Goal: Information Seeking & Learning: Learn about a topic

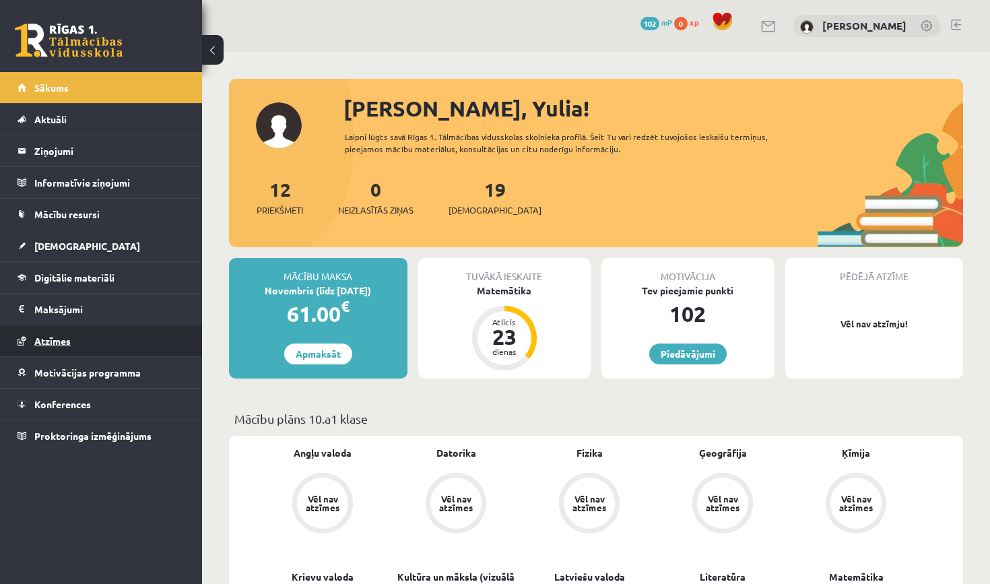
click at [65, 343] on span "Atzīmes" at bounding box center [52, 341] width 36 height 12
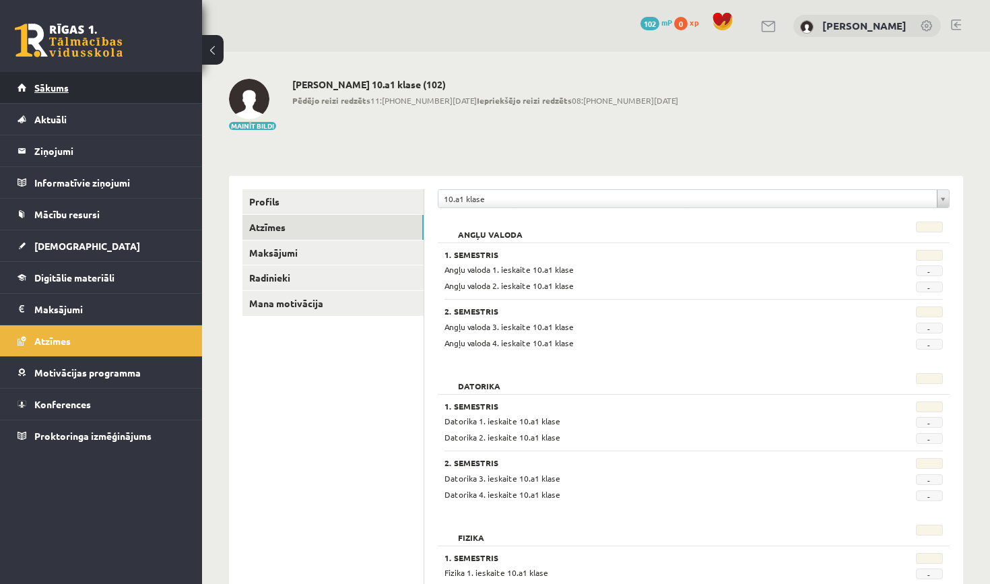
click at [61, 88] on span "Sākums" at bounding box center [51, 87] width 34 height 12
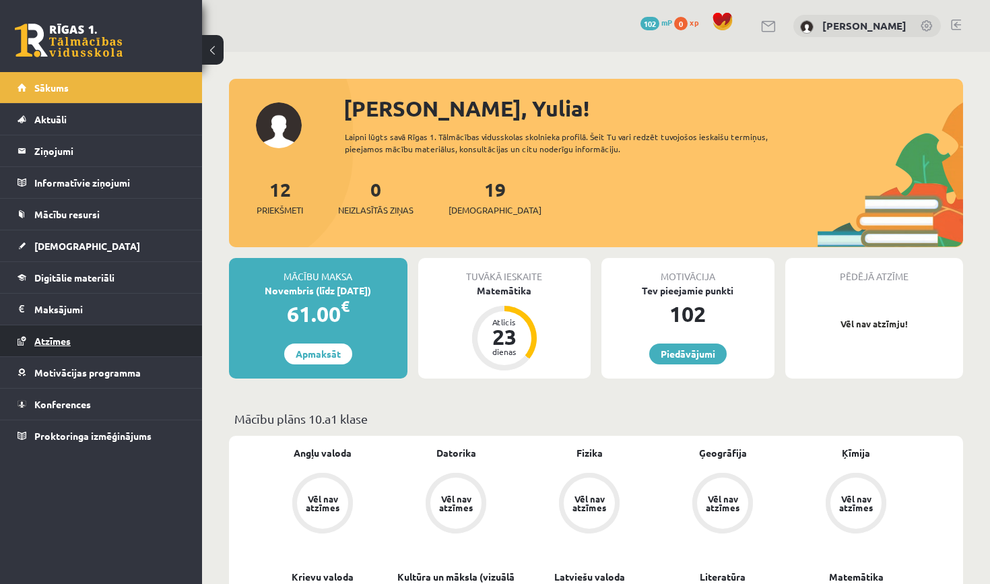
click at [77, 349] on link "Atzīmes" at bounding box center [102, 340] width 168 height 31
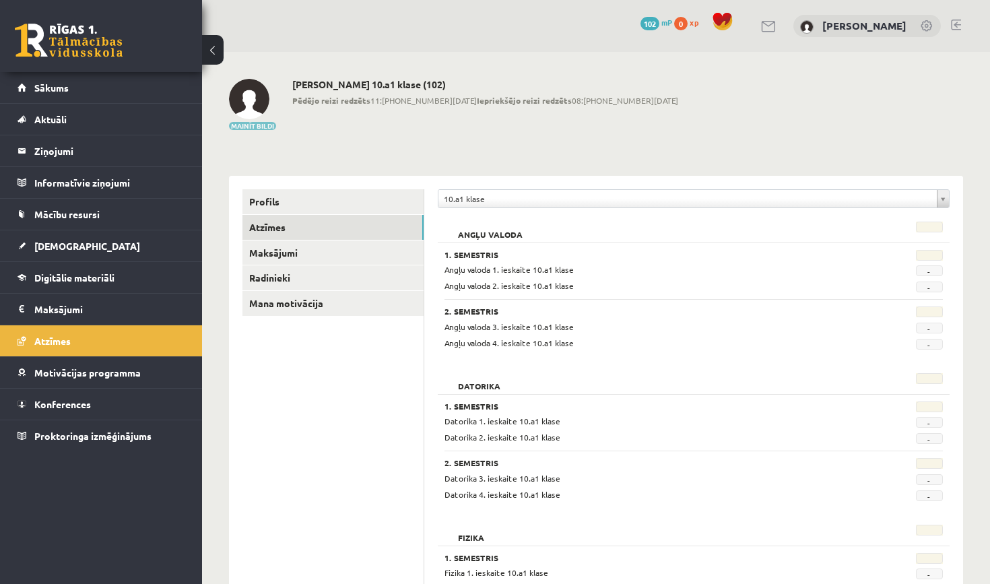
click at [245, 127] on button "Mainīt bildi" at bounding box center [252, 126] width 47 height 8
click at [57, 86] on span "Sākums" at bounding box center [51, 87] width 34 height 12
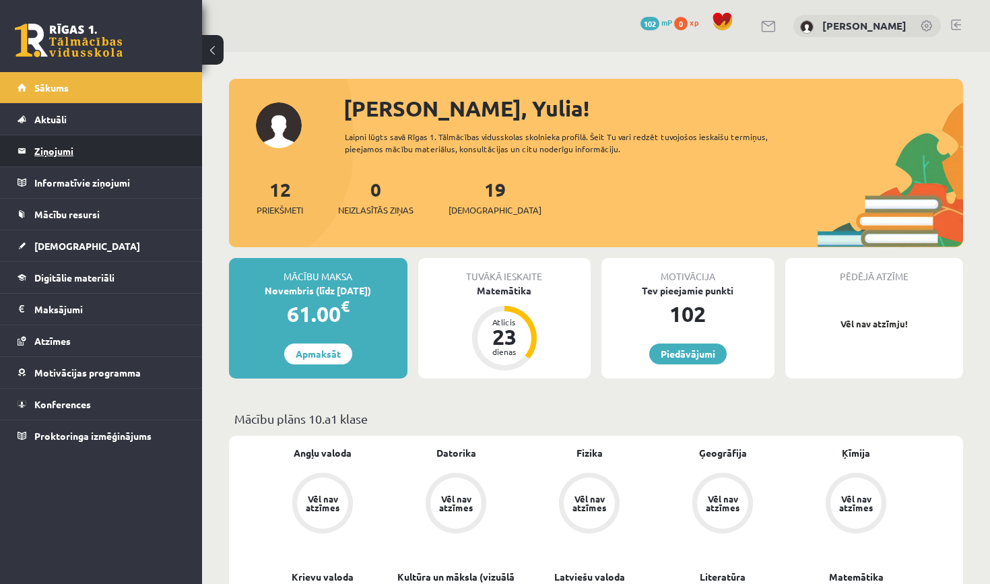
click at [67, 154] on legend "Ziņojumi 0" at bounding box center [109, 150] width 151 height 31
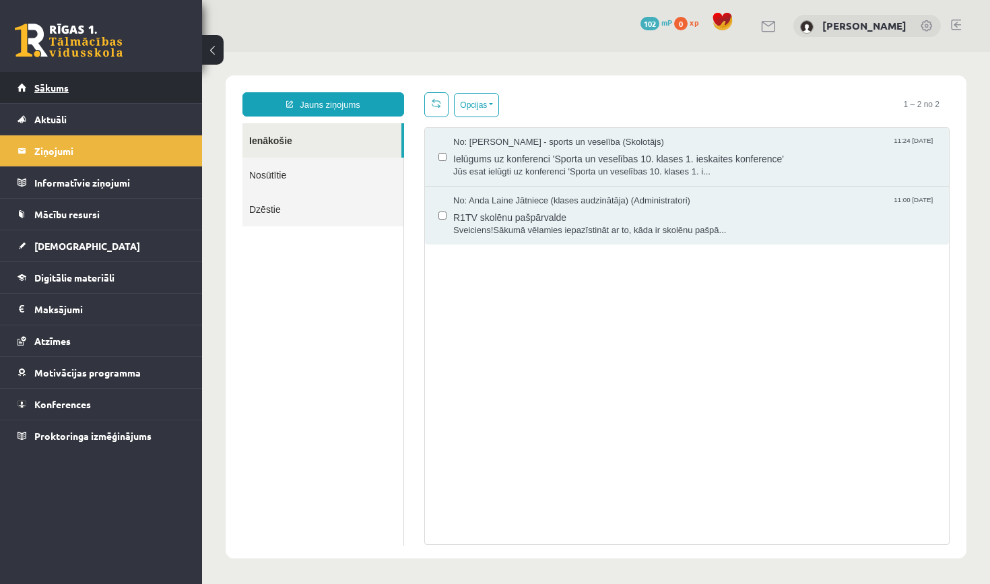
click at [46, 87] on span "Sākums" at bounding box center [51, 87] width 34 height 12
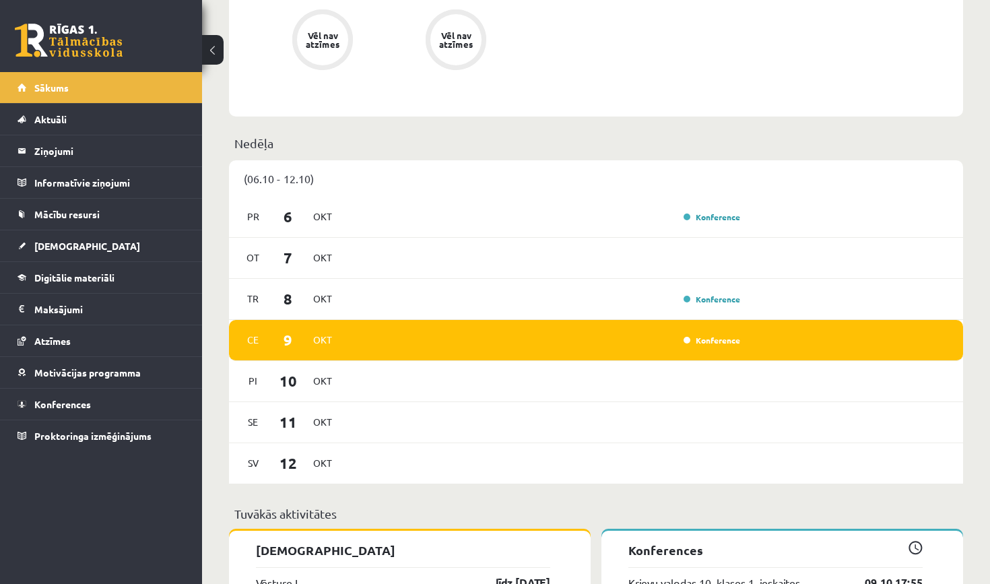
scroll to position [714, 0]
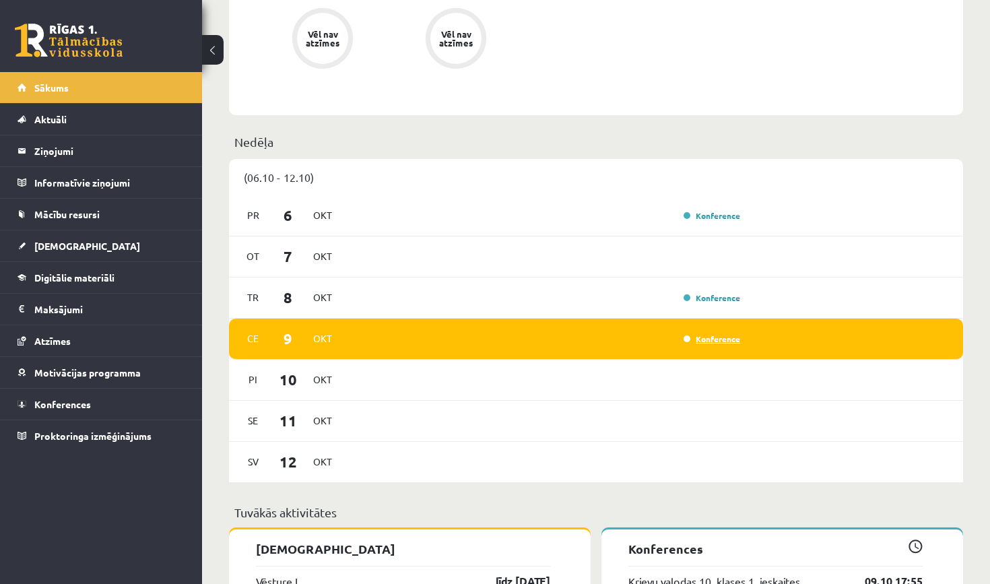
click at [704, 343] on link "Konference" at bounding box center [712, 338] width 57 height 11
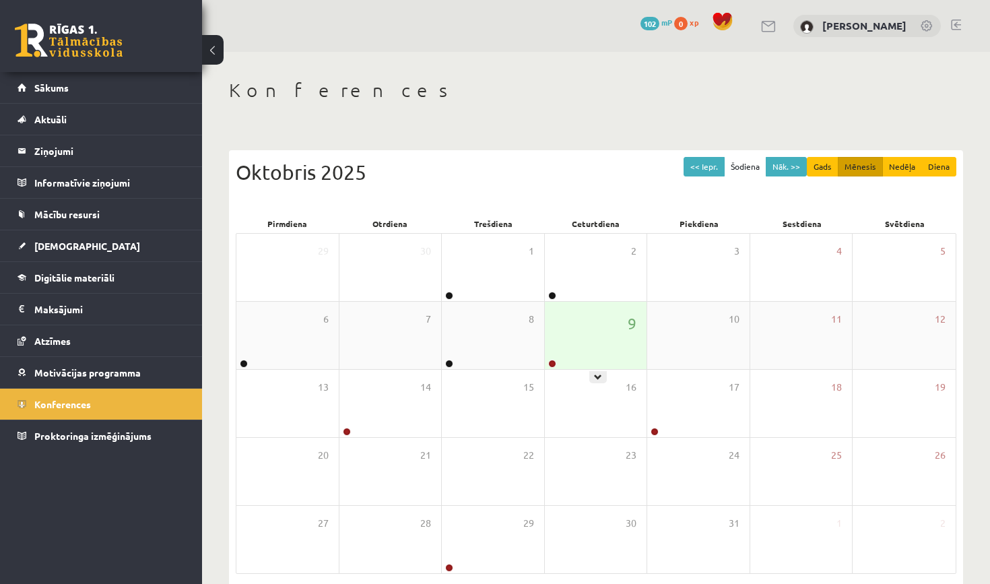
click at [595, 335] on div "9" at bounding box center [596, 335] width 102 height 67
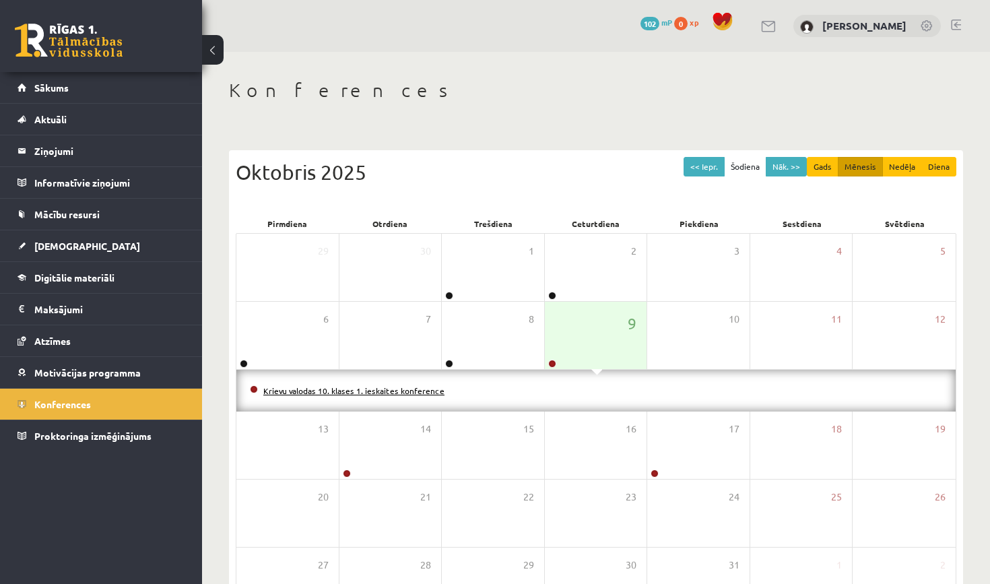
click at [423, 387] on link "Krievu valodas 10. klases 1. ieskaites konference" at bounding box center [353, 390] width 181 height 11
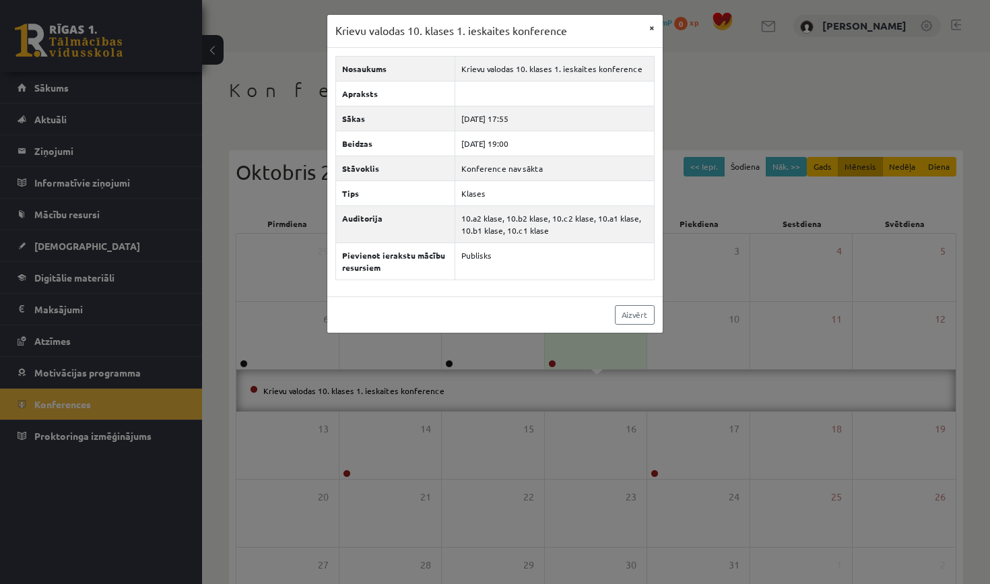
click at [651, 27] on button "×" at bounding box center [652, 28] width 22 height 26
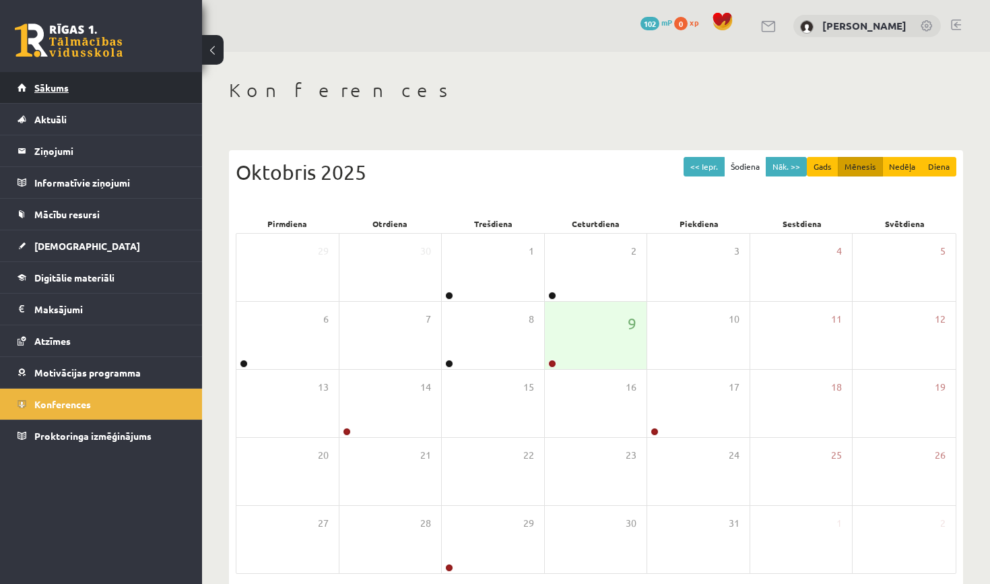
click at [59, 86] on span "Sākums" at bounding box center [51, 87] width 34 height 12
